Goal: Check status: Check status

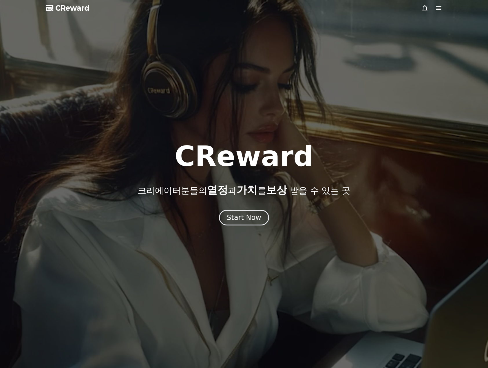
click at [436, 10] on icon at bounding box center [438, 8] width 7 height 7
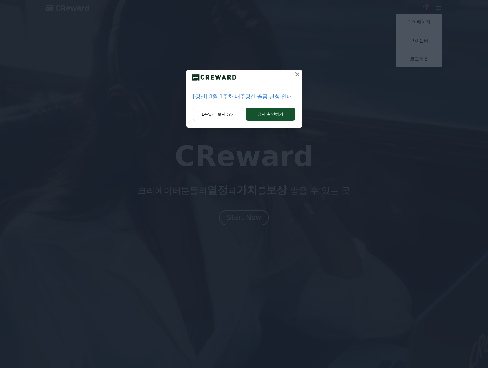
click at [429, 23] on div "[정산] 8월 1주차 매주정산 출금 신청 안내 1주일간 보지 않기 공지 확인하기" at bounding box center [244, 68] width 488 height 137
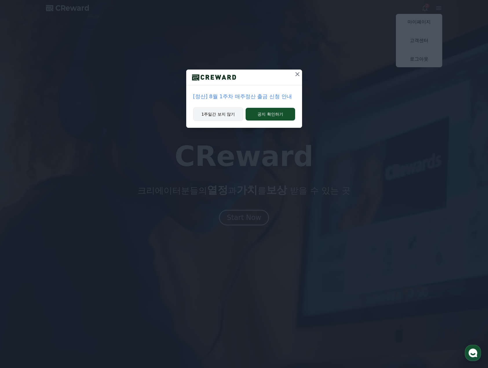
click at [234, 111] on button "1주일간 보지 않기" at bounding box center [218, 113] width 50 height 13
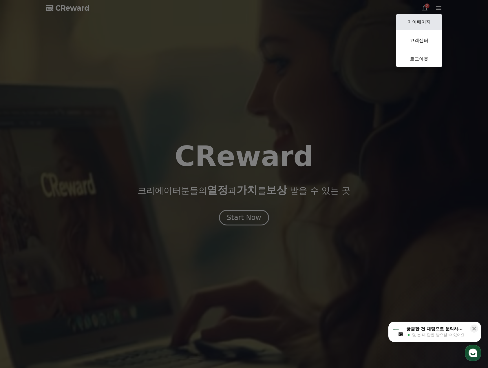
click at [436, 21] on link "마이페이지" at bounding box center [419, 22] width 46 height 16
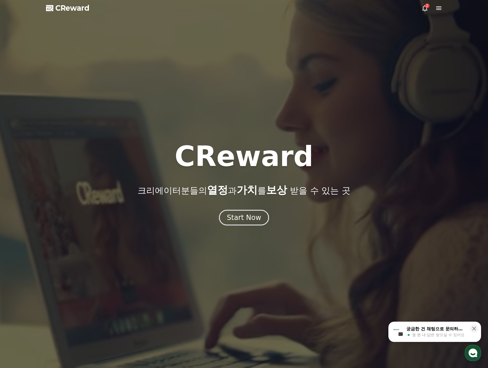
select select "**********"
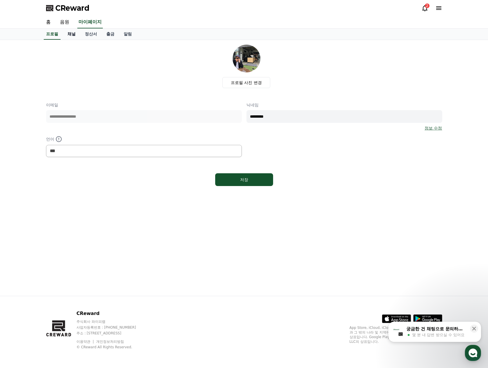
click at [71, 32] on link "채널" at bounding box center [71, 34] width 17 height 11
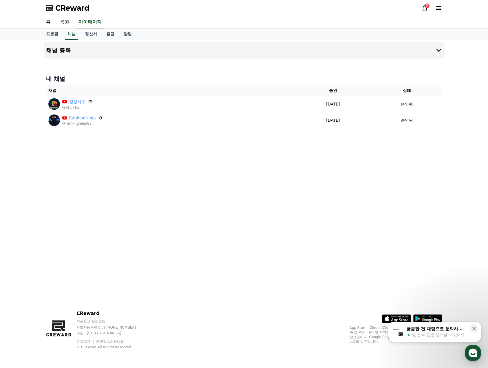
click at [71, 28] on link "음원" at bounding box center [64, 22] width 19 height 12
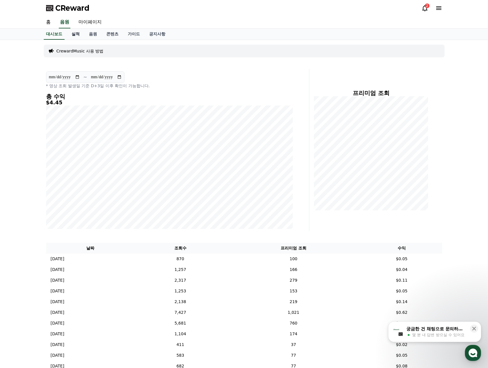
click at [80, 34] on link "실적" at bounding box center [75, 34] width 17 height 11
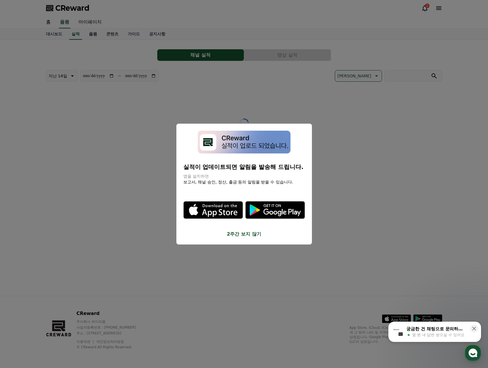
click at [101, 37] on button "close modal" at bounding box center [244, 184] width 488 height 368
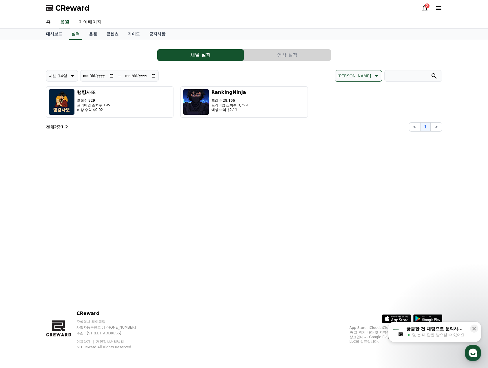
click at [293, 47] on div "**********" at bounding box center [244, 88] width 396 height 87
click at [289, 58] on button "영상 실적" at bounding box center [287, 55] width 87 height 12
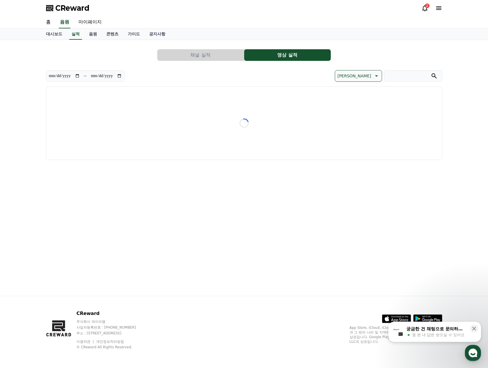
click at [289, 58] on button "영상 실적" at bounding box center [287, 55] width 87 height 12
